Goal: Task Accomplishment & Management: Complete application form

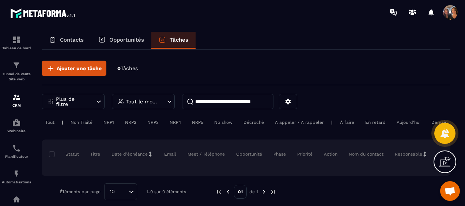
click at [129, 40] on p "Opportunités" at bounding box center [126, 40] width 35 height 7
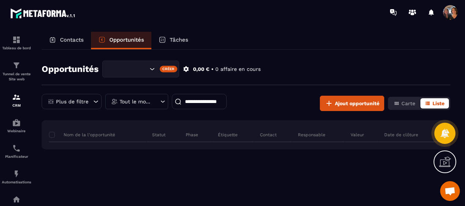
click at [68, 39] on p "Contacts" at bounding box center [72, 40] width 24 height 7
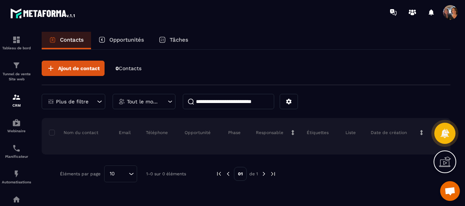
click at [454, 193] on span "Ouvrir le chat" at bounding box center [450, 192] width 12 height 10
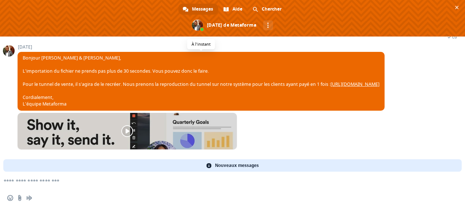
scroll to position [1575, 0]
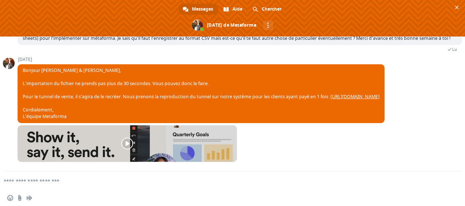
click at [85, 184] on textarea "Entrez votre message..." at bounding box center [221, 181] width 434 height 7
click at [453, 7] on span "Fermer le chat" at bounding box center [457, 8] width 8 height 8
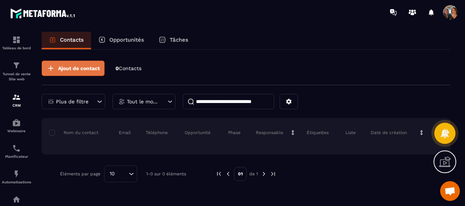
click at [88, 69] on span "Ajout de contact" at bounding box center [79, 68] width 42 height 7
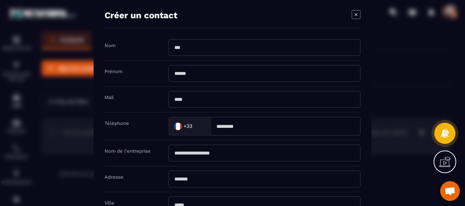
click at [354, 14] on icon "Modal window" at bounding box center [356, 14] width 9 height 9
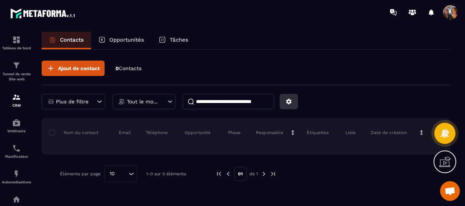
click at [289, 103] on icon at bounding box center [288, 101] width 7 height 7
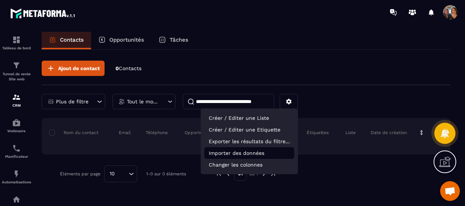
click at [251, 154] on p "Importer des données" at bounding box center [249, 153] width 90 height 12
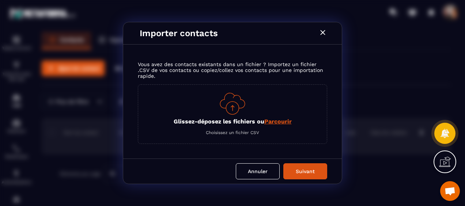
click at [275, 121] on span "Parcourir" at bounding box center [277, 121] width 27 height 7
click at [0, 0] on input "Glissez-déposez les fichiers ou Parcourir" at bounding box center [0, 0] width 0 height 0
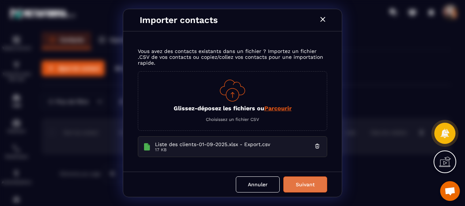
click at [300, 184] on button "Suivant" at bounding box center [305, 185] width 44 height 16
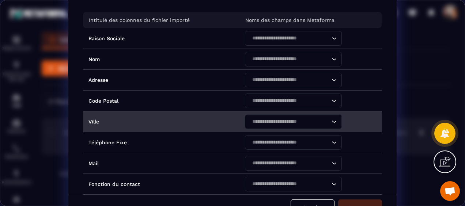
scroll to position [37, 0]
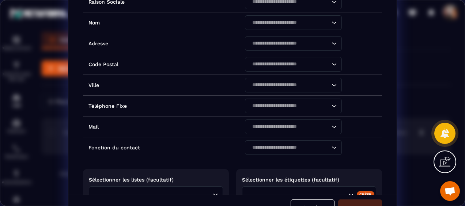
click at [390, 179] on div "Intitulé des colonnes du fichier importé Noms des champs dans Metaforma Raison …" at bounding box center [232, 90] width 328 height 208
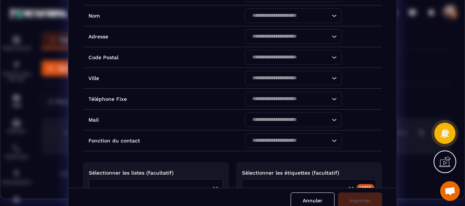
scroll to position [14, 0]
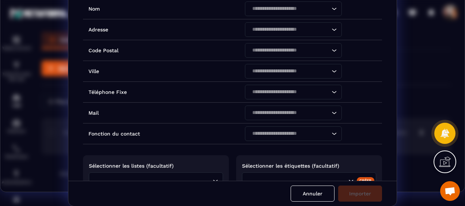
click at [390, 168] on div "Intitulé des colonnes du fichier importé Noms des champs dans Metaforma Raison …" at bounding box center [232, 77] width 328 height 208
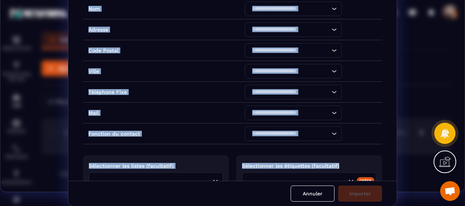
drag, startPoint x: 390, startPoint y: 142, endPoint x: 390, endPoint y: 161, distance: 19.0
click at [390, 161] on div "Intitulé des colonnes du fichier importé Noms des champs dans Metaforma Raison …" at bounding box center [232, 77] width 328 height 208
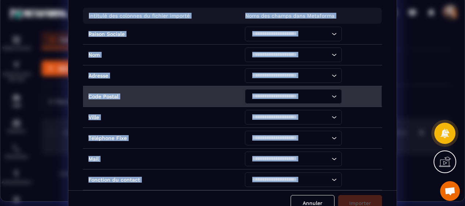
scroll to position [0, 0]
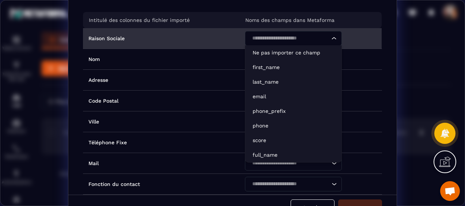
click at [330, 39] on icon "Search for option" at bounding box center [333, 38] width 7 height 7
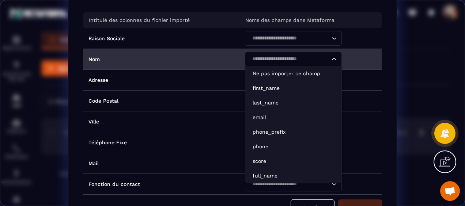
click at [330, 59] on icon "Search for option" at bounding box center [333, 59] width 7 height 7
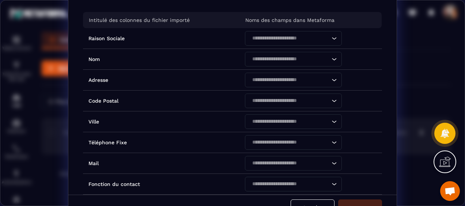
scroll to position [79, 0]
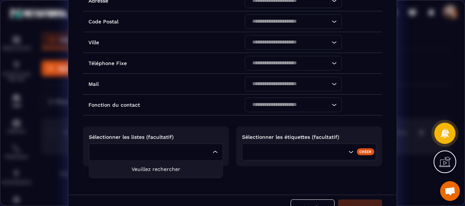
click at [212, 152] on icon "Search for option" at bounding box center [215, 151] width 7 height 7
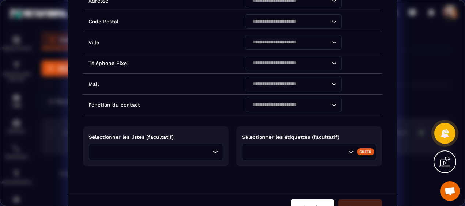
click at [311, 200] on button "Annuler" at bounding box center [313, 208] width 44 height 16
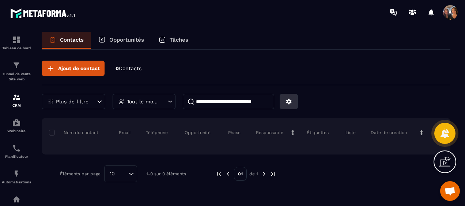
click at [287, 101] on icon at bounding box center [288, 101] width 7 height 7
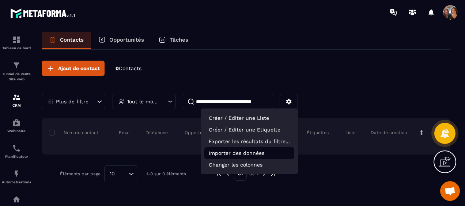
click at [240, 154] on p "Importer des données" at bounding box center [249, 153] width 90 height 12
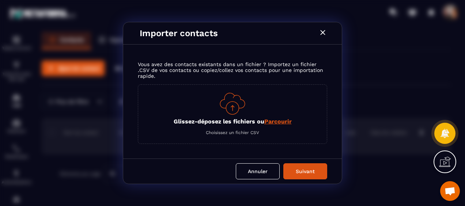
click at [277, 122] on span "Parcourir" at bounding box center [277, 121] width 27 height 7
click at [0, 0] on input "Glissez-déposez les fichiers ou Parcourir" at bounding box center [0, 0] width 0 height 0
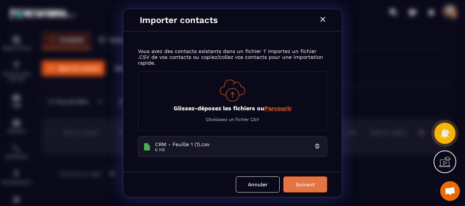
click at [308, 183] on button "Suivant" at bounding box center [305, 185] width 44 height 16
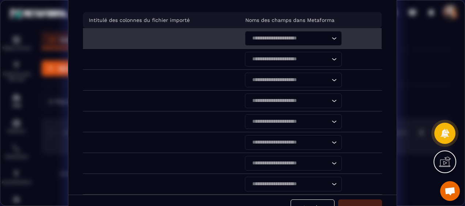
click at [207, 37] on td "Modal window" at bounding box center [161, 38] width 156 height 21
click at [330, 37] on icon "Search for option" at bounding box center [333, 38] width 7 height 7
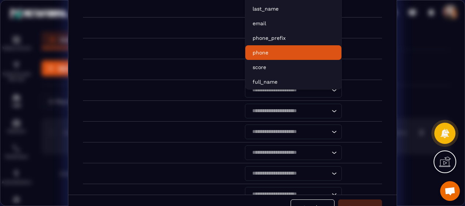
scroll to position [0, 0]
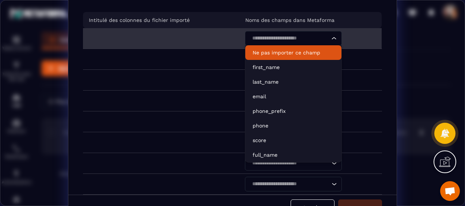
click at [278, 55] on p "Ne pas importer ce champ" at bounding box center [294, 52] width 82 height 7
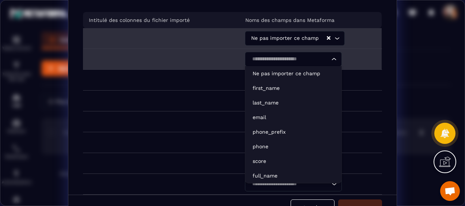
click at [330, 58] on icon "Search for option" at bounding box center [333, 59] width 7 height 7
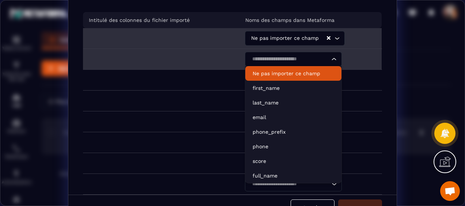
click at [288, 76] on p "Ne pas importer ce champ" at bounding box center [294, 73] width 82 height 7
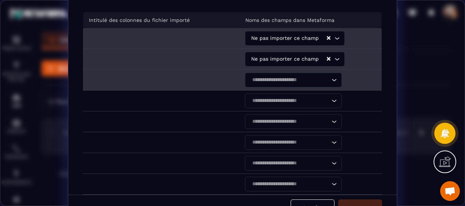
click at [330, 79] on icon "Search for option" at bounding box center [333, 79] width 7 height 7
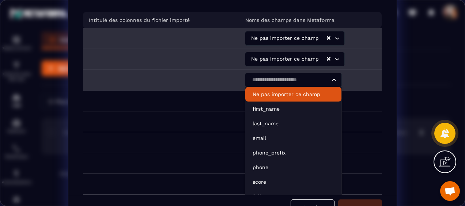
click at [300, 93] on p "Ne pas importer ce champ" at bounding box center [294, 94] width 82 height 7
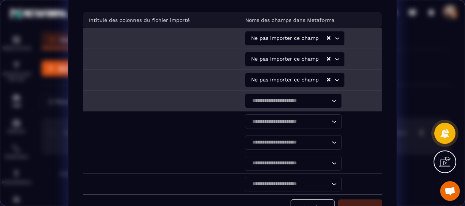
click at [330, 103] on icon "Search for option" at bounding box center [333, 100] width 7 height 7
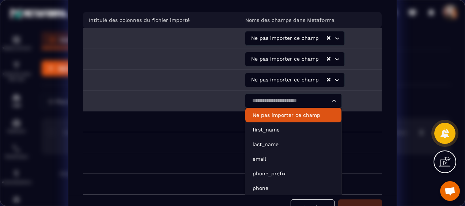
click at [307, 117] on p "Ne pas importer ce champ" at bounding box center [294, 114] width 82 height 7
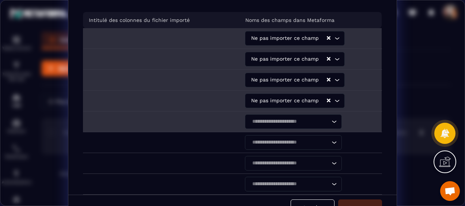
click at [330, 122] on icon "Search for option" at bounding box center [333, 121] width 7 height 7
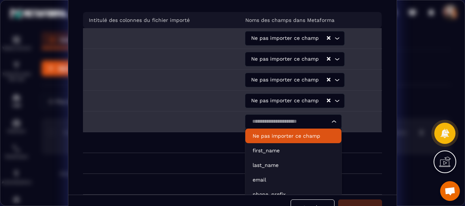
click at [298, 136] on p "Ne pas importer ce champ" at bounding box center [294, 135] width 82 height 7
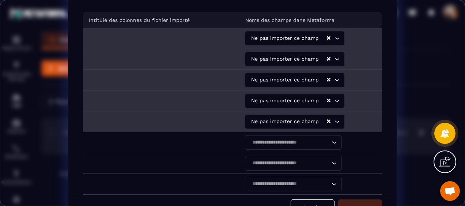
click at [333, 39] on icon "Search for option" at bounding box center [336, 38] width 7 height 7
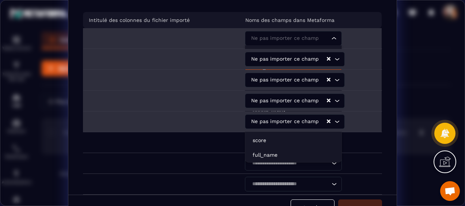
click at [295, 71] on p "first_name" at bounding box center [294, 67] width 82 height 7
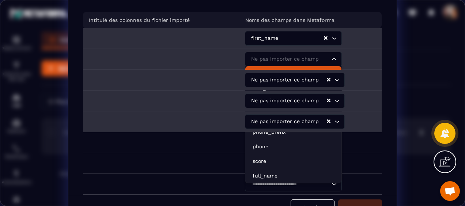
click at [330, 58] on icon "Search for option" at bounding box center [333, 59] width 7 height 7
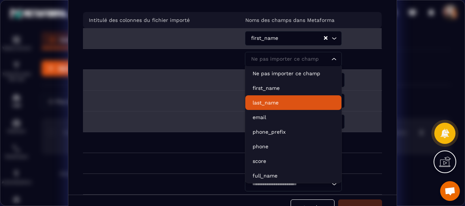
click at [290, 103] on p "last_name" at bounding box center [294, 102] width 82 height 7
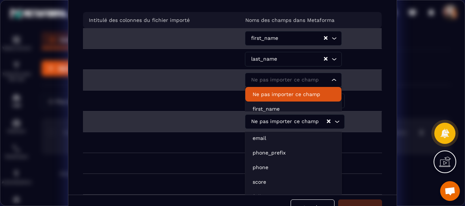
click at [330, 79] on icon "Search for option" at bounding box center [333, 79] width 7 height 7
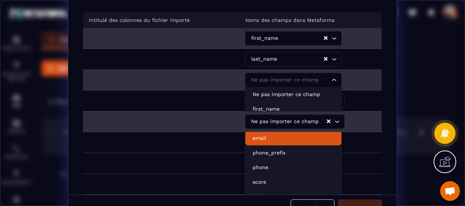
click at [281, 140] on p "email" at bounding box center [294, 138] width 82 height 7
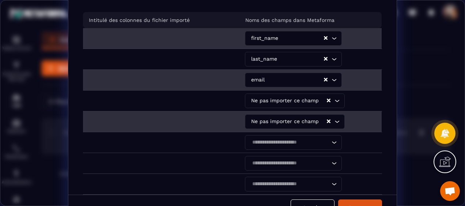
click at [333, 118] on icon "Search for option" at bounding box center [336, 121] width 7 height 7
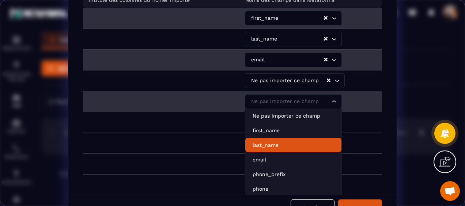
scroll to position [37, 0]
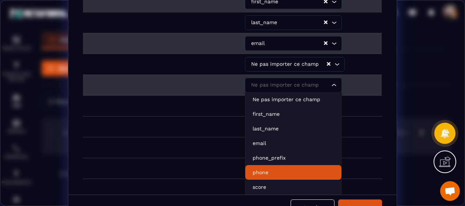
click at [280, 169] on p "phone" at bounding box center [294, 172] width 82 height 7
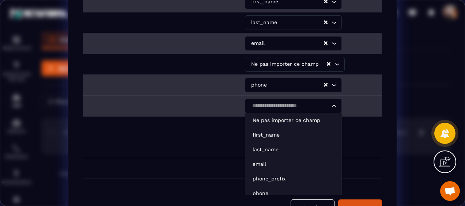
click at [330, 103] on icon "Search for option" at bounding box center [333, 105] width 7 height 7
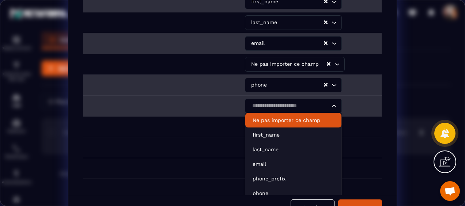
click at [306, 121] on p "Ne pas importer ce champ" at bounding box center [294, 120] width 82 height 7
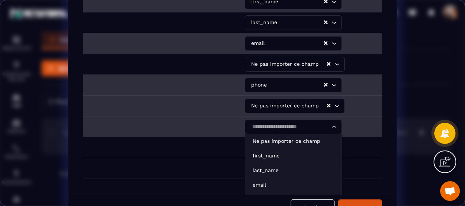
click at [330, 125] on icon "Search for option" at bounding box center [333, 126] width 7 height 7
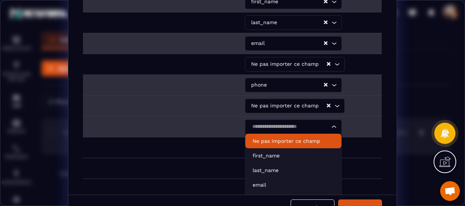
click at [310, 141] on p "Ne pas importer ce champ" at bounding box center [294, 140] width 82 height 7
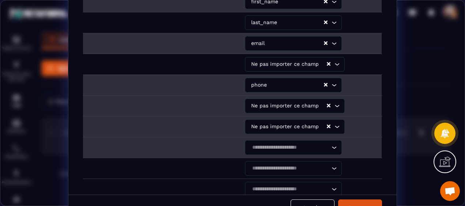
click at [330, 147] on icon "Search for option" at bounding box center [333, 147] width 7 height 7
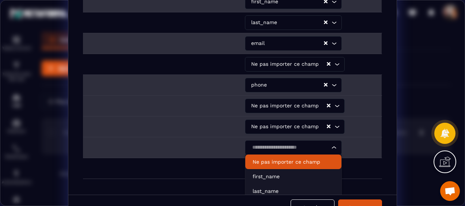
click at [309, 161] on p "Ne pas importer ce champ" at bounding box center [294, 161] width 82 height 7
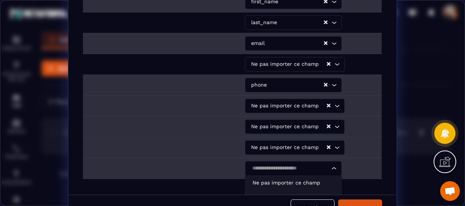
click at [330, 166] on icon "Search for option" at bounding box center [333, 168] width 7 height 7
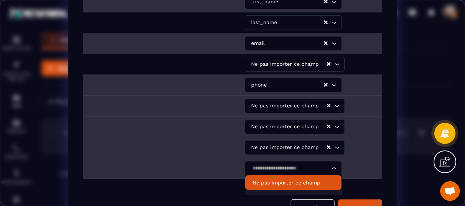
click at [298, 185] on p "Ne pas importer ce champ" at bounding box center [294, 182] width 82 height 7
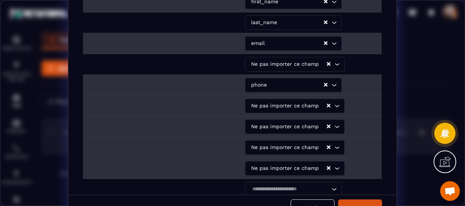
scroll to position [73, 0]
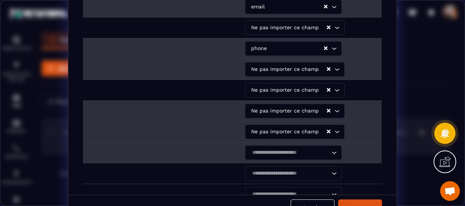
click at [330, 154] on icon "Search for option" at bounding box center [333, 152] width 7 height 7
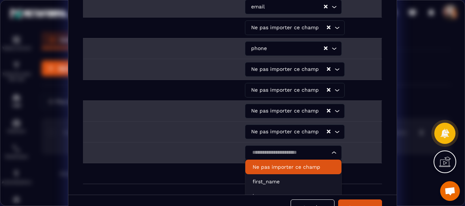
click at [303, 166] on p "Ne pas importer ce champ" at bounding box center [294, 166] width 82 height 7
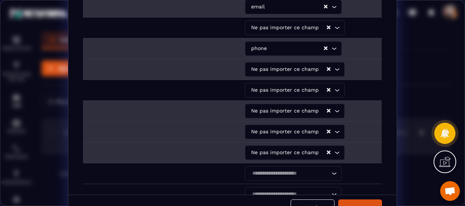
scroll to position [110, 0]
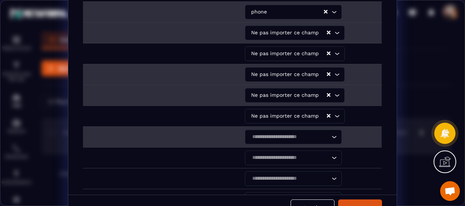
click at [330, 137] on icon "Search for option" at bounding box center [333, 136] width 7 height 7
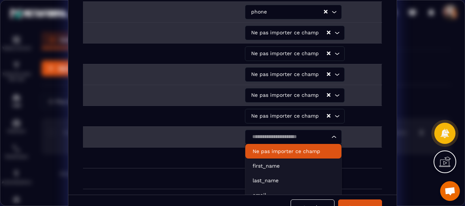
click at [298, 149] on p "Ne pas importer ce champ" at bounding box center [294, 151] width 82 height 7
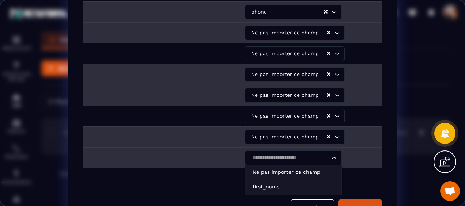
click at [330, 156] on icon "Search for option" at bounding box center [333, 157] width 7 height 7
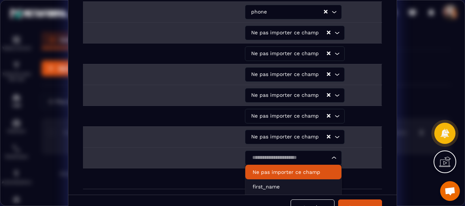
click at [301, 170] on p "Ne pas importer ce champ" at bounding box center [294, 172] width 82 height 7
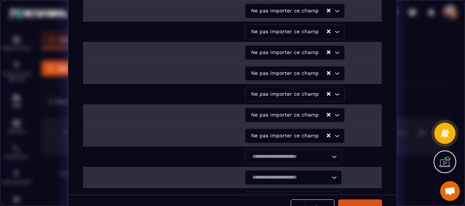
scroll to position [146, 0]
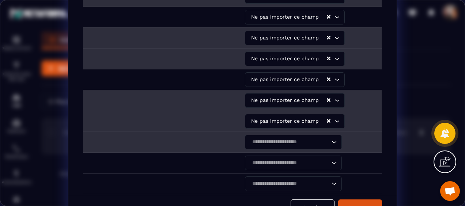
click at [330, 143] on icon "Search for option" at bounding box center [333, 142] width 7 height 7
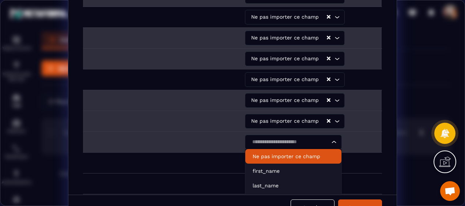
click at [301, 158] on p "Ne pas importer ce champ" at bounding box center [294, 156] width 82 height 7
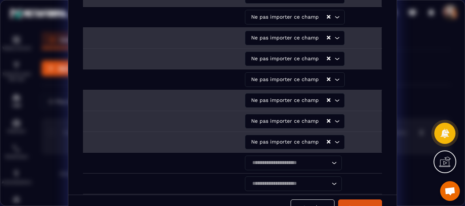
scroll to position [183, 0]
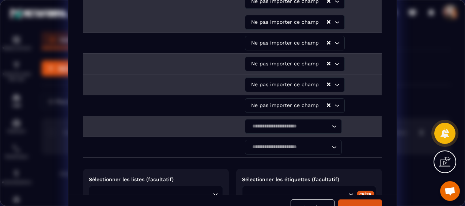
click at [330, 123] on icon "Search for option" at bounding box center [333, 126] width 7 height 7
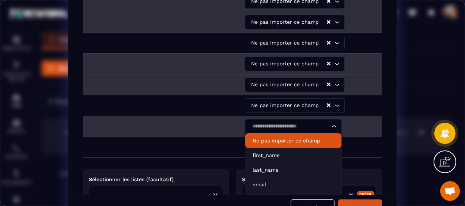
click at [309, 140] on p "Ne pas importer ce champ" at bounding box center [294, 140] width 82 height 7
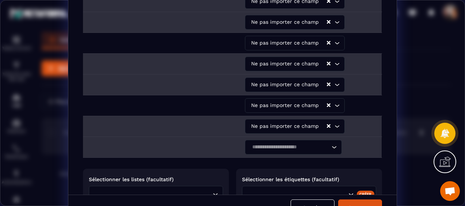
click at [330, 144] on icon "Search for option" at bounding box center [333, 147] width 7 height 7
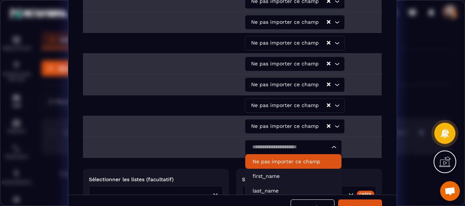
click at [295, 159] on p "Ne pas importer ce champ" at bounding box center [294, 161] width 82 height 7
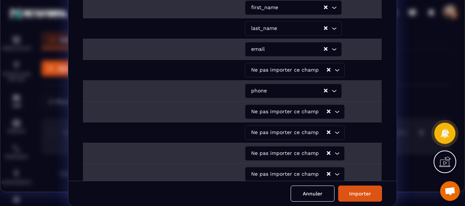
scroll to position [0, 0]
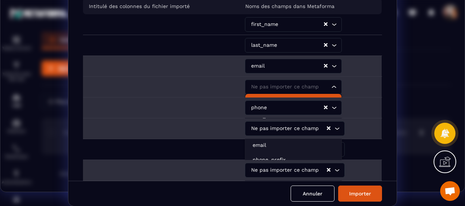
click at [332, 86] on icon "Search for option" at bounding box center [334, 87] width 4 height 2
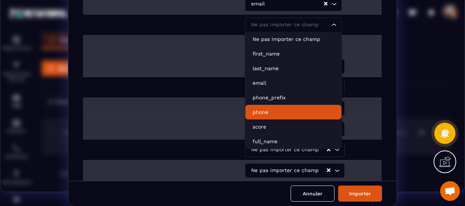
scroll to position [73, 0]
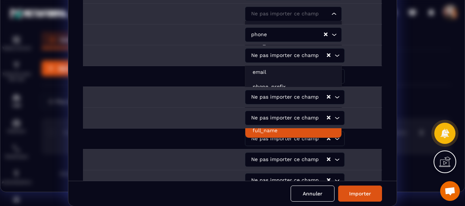
click at [264, 127] on p "full_name" at bounding box center [294, 130] width 82 height 7
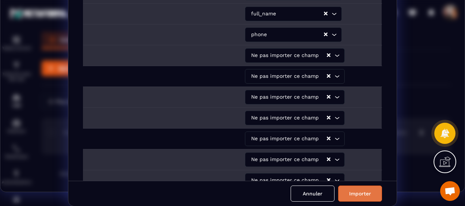
click at [359, 194] on button "Importer" at bounding box center [360, 194] width 44 height 16
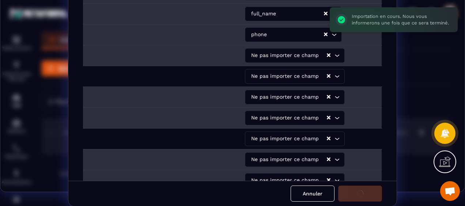
scroll to position [0, 0]
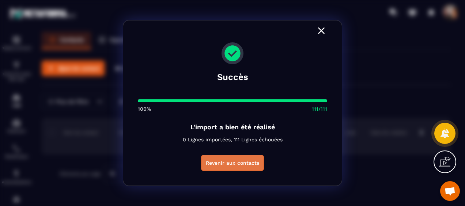
click at [239, 164] on button "Revenir aux contacts" at bounding box center [232, 163] width 63 height 16
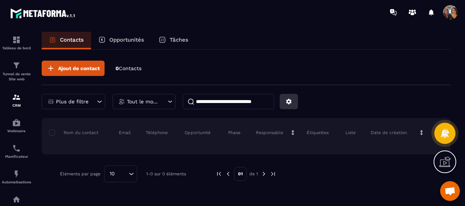
click at [287, 102] on icon at bounding box center [288, 101] width 5 height 5
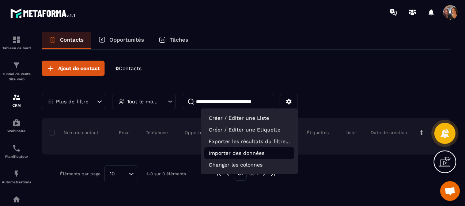
click at [249, 151] on p "Importer des données" at bounding box center [249, 153] width 90 height 12
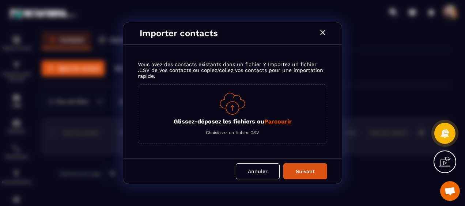
click at [275, 122] on span "Parcourir" at bounding box center [277, 121] width 27 height 7
click at [0, 0] on input "Glissez-déposez les fichiers ou Parcourir" at bounding box center [0, 0] width 0 height 0
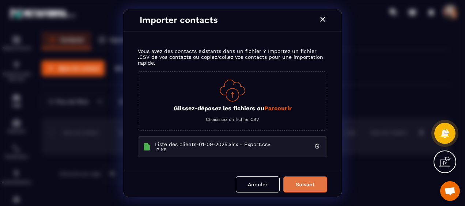
click at [299, 183] on button "Suivant" at bounding box center [305, 185] width 44 height 16
